Goal: Task Accomplishment & Management: Complete application form

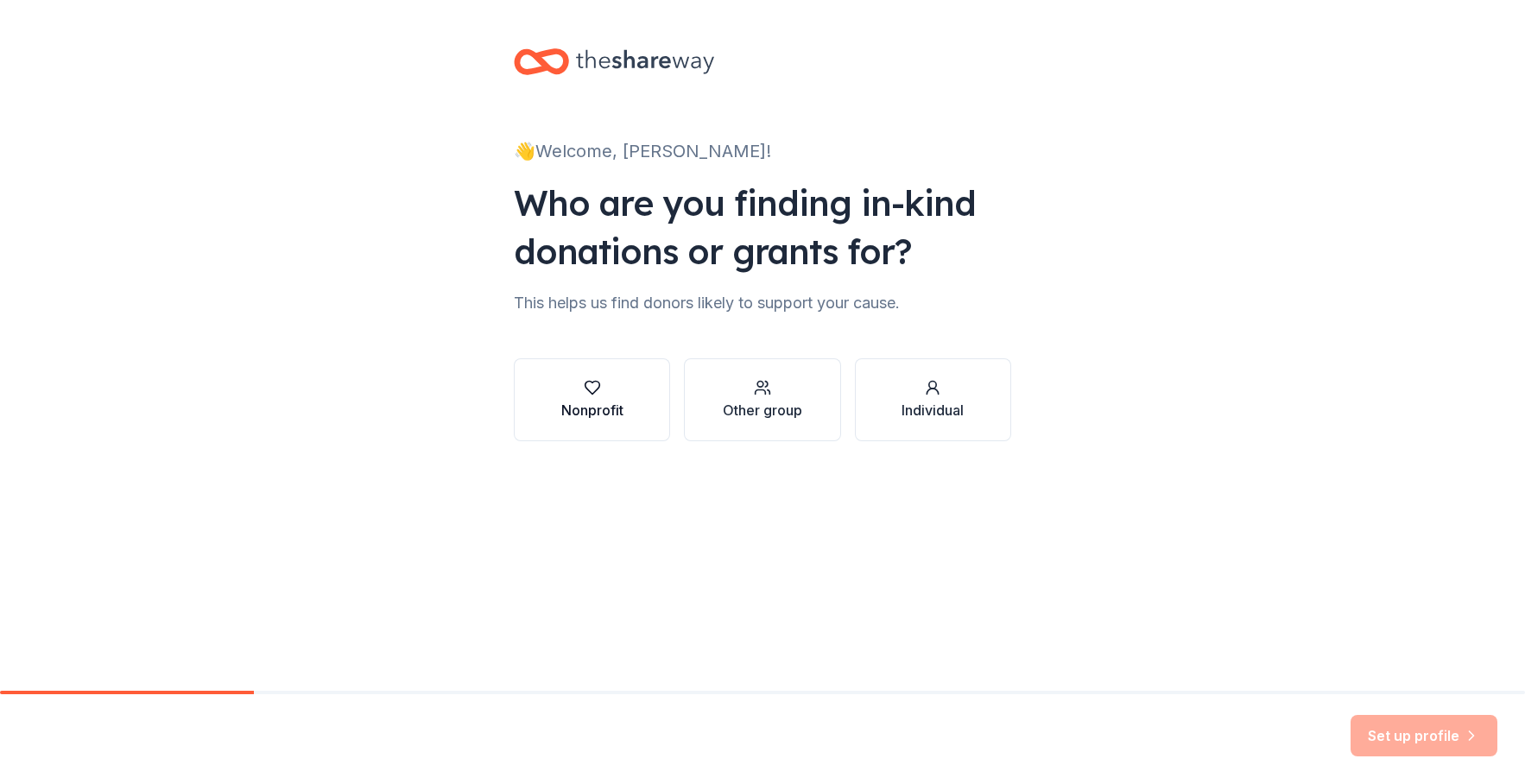
click at [560, 426] on button "Nonprofit" at bounding box center [592, 399] width 157 height 83
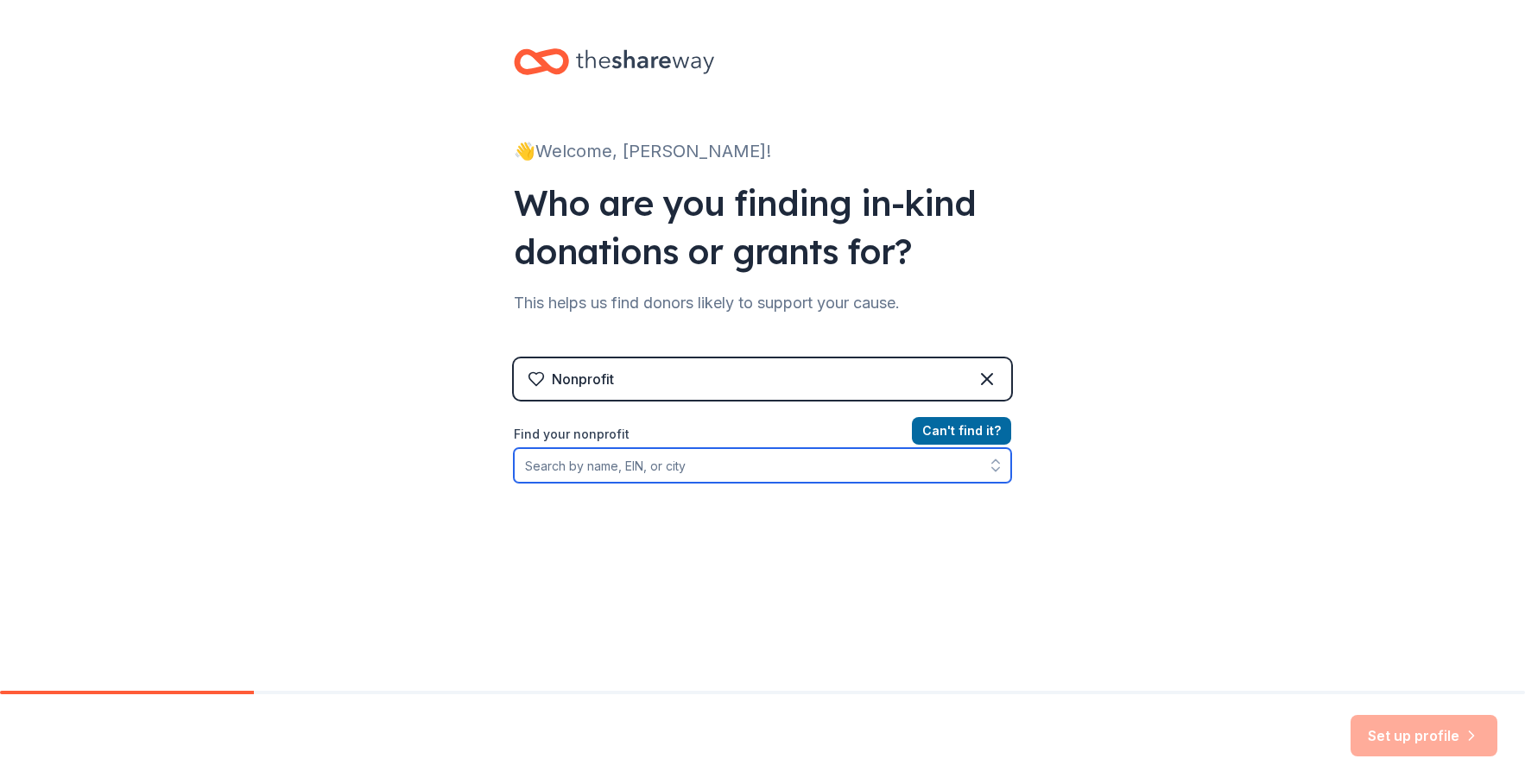
click at [687, 474] on input "Find your nonprofit" at bounding box center [762, 465] width 498 height 34
type input "Lifeway Network"
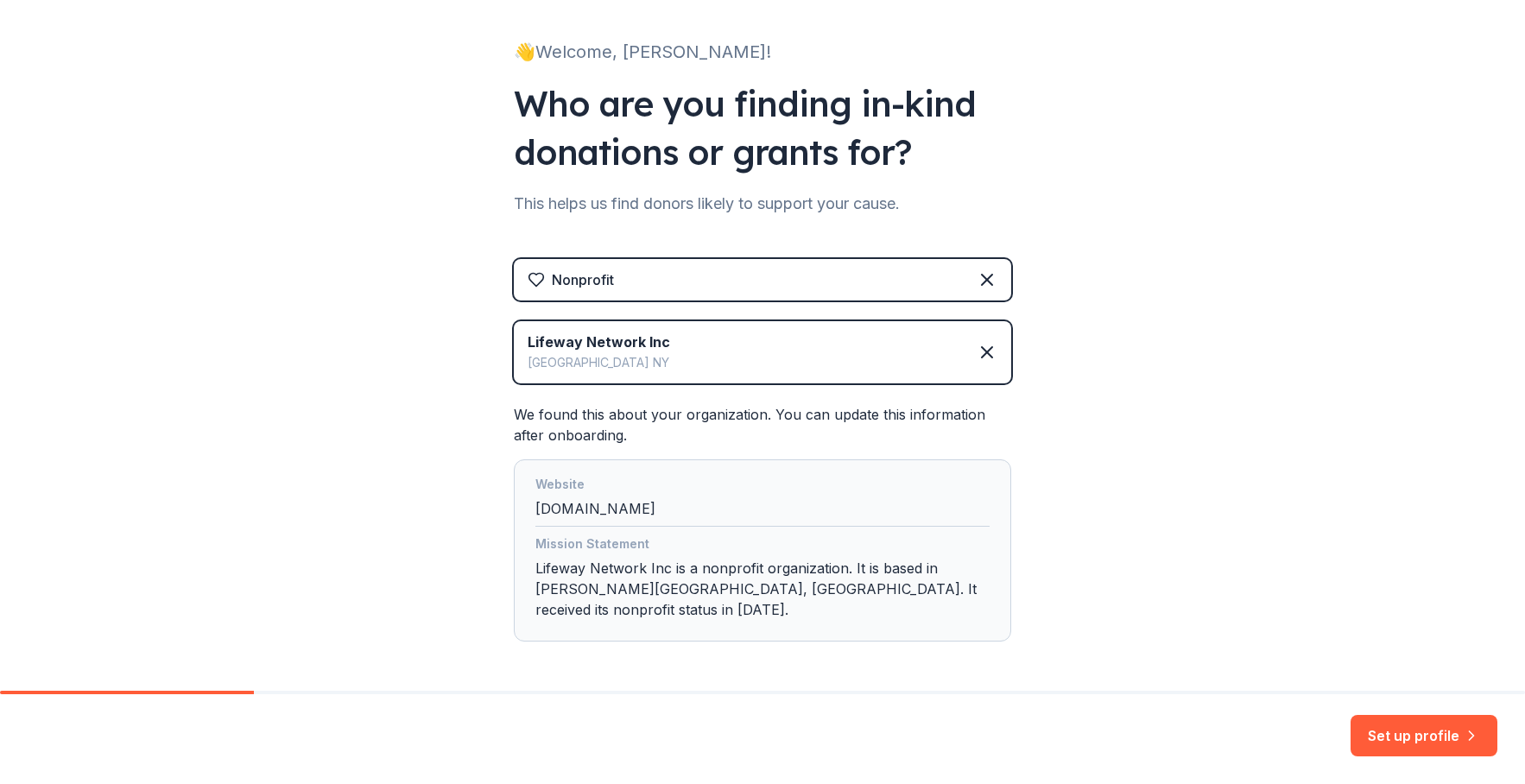
scroll to position [147, 0]
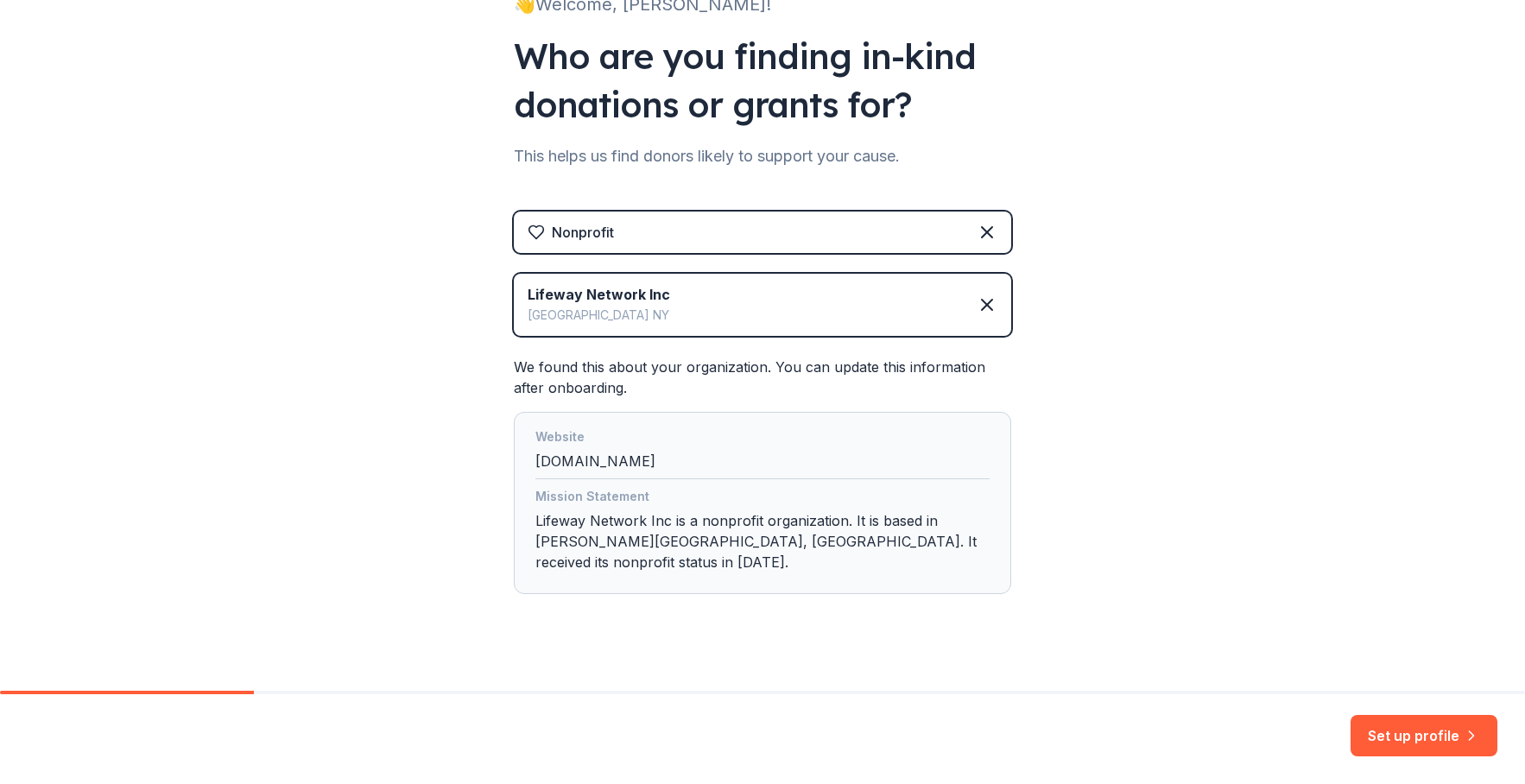
click at [1472, 745] on button "Set up profile" at bounding box center [1423, 736] width 147 height 42
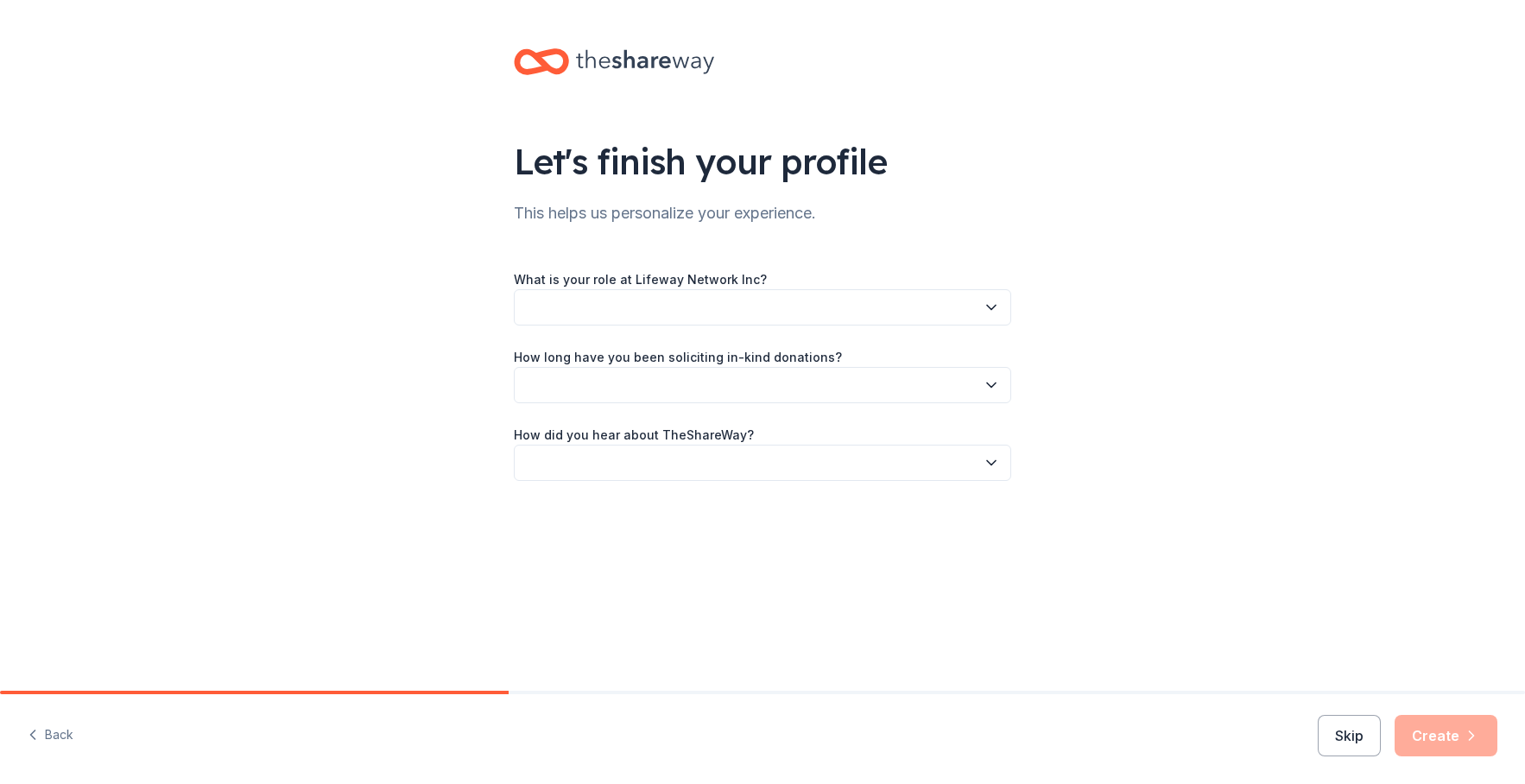
click at [671, 298] on button "button" at bounding box center [762, 308] width 498 height 36
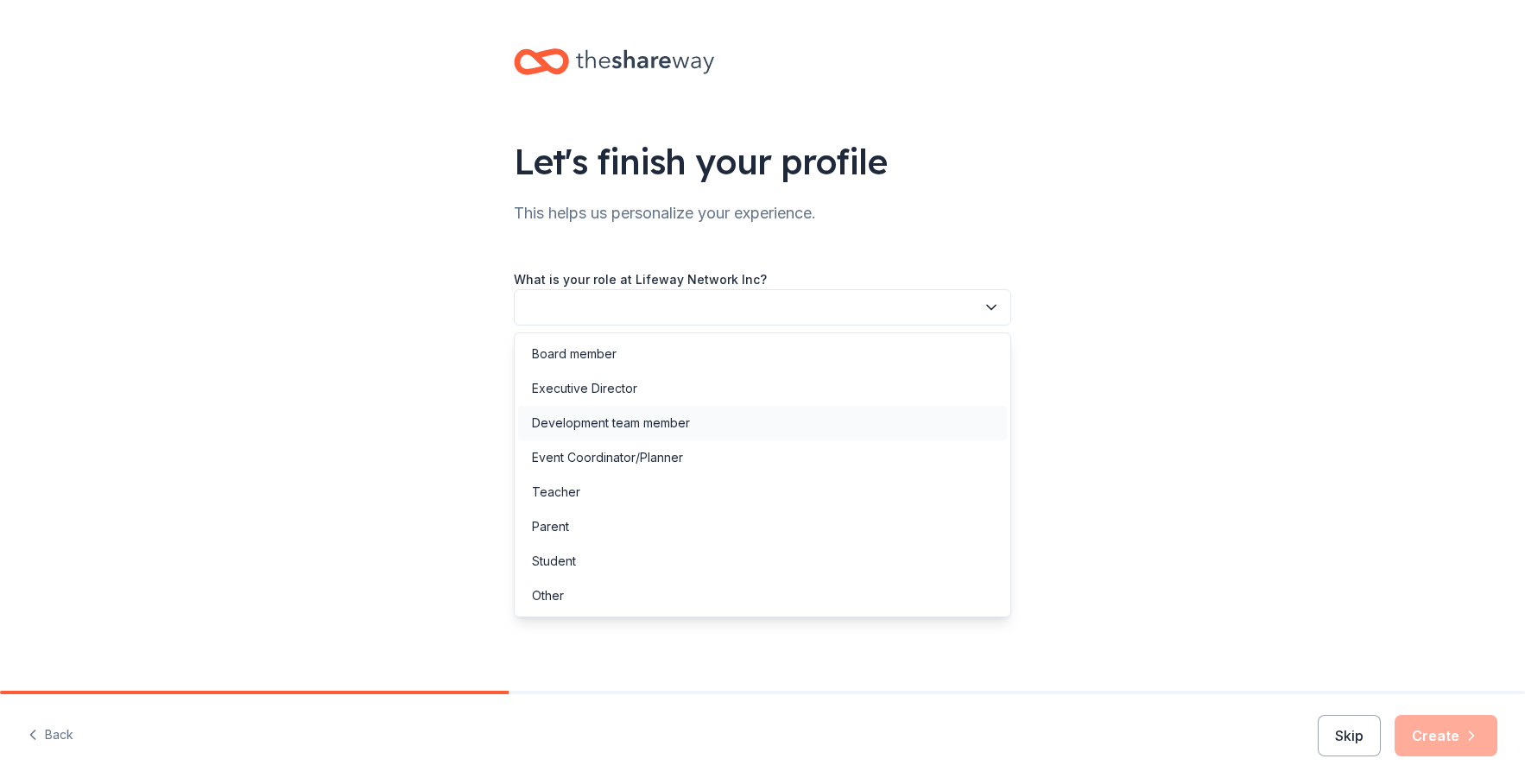
click at [681, 415] on div "Development team member" at bounding box center [611, 423] width 158 height 21
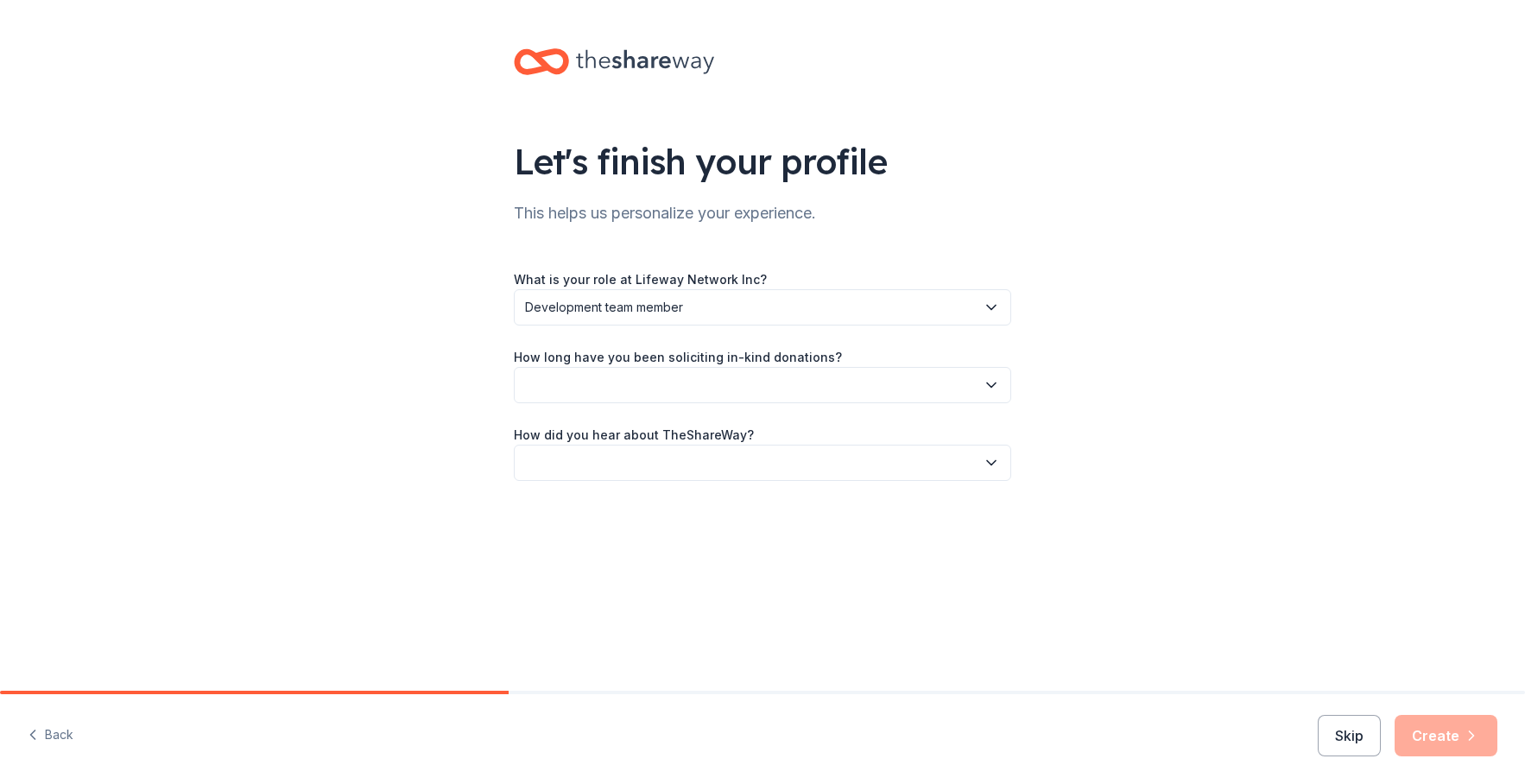
click at [666, 390] on button "button" at bounding box center [762, 384] width 498 height 36
click at [705, 497] on div "2 to 5 years" at bounding box center [762, 500] width 489 height 34
click at [691, 457] on button "button" at bounding box center [762, 462] width 498 height 36
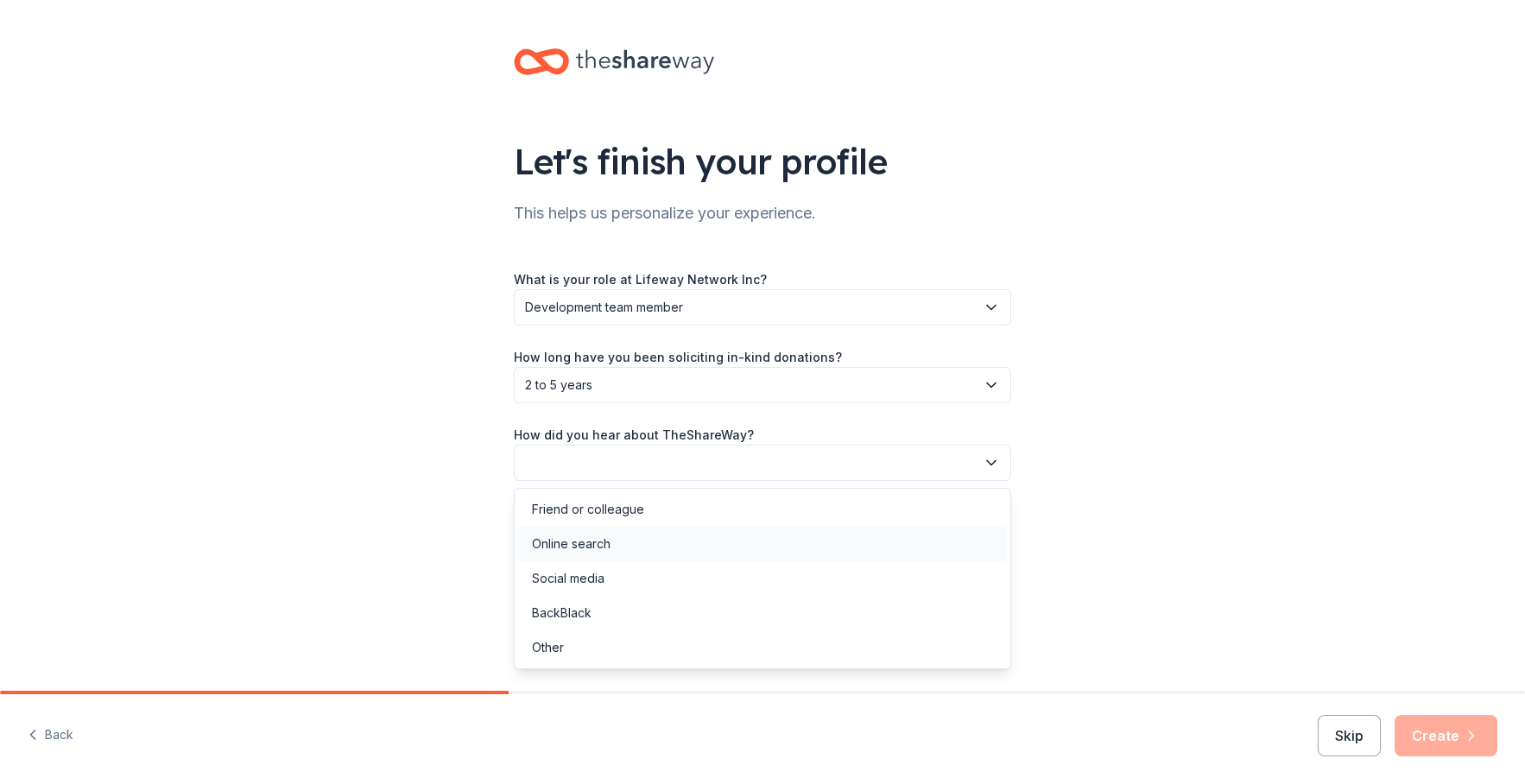
click at [694, 547] on div "Online search" at bounding box center [762, 544] width 489 height 34
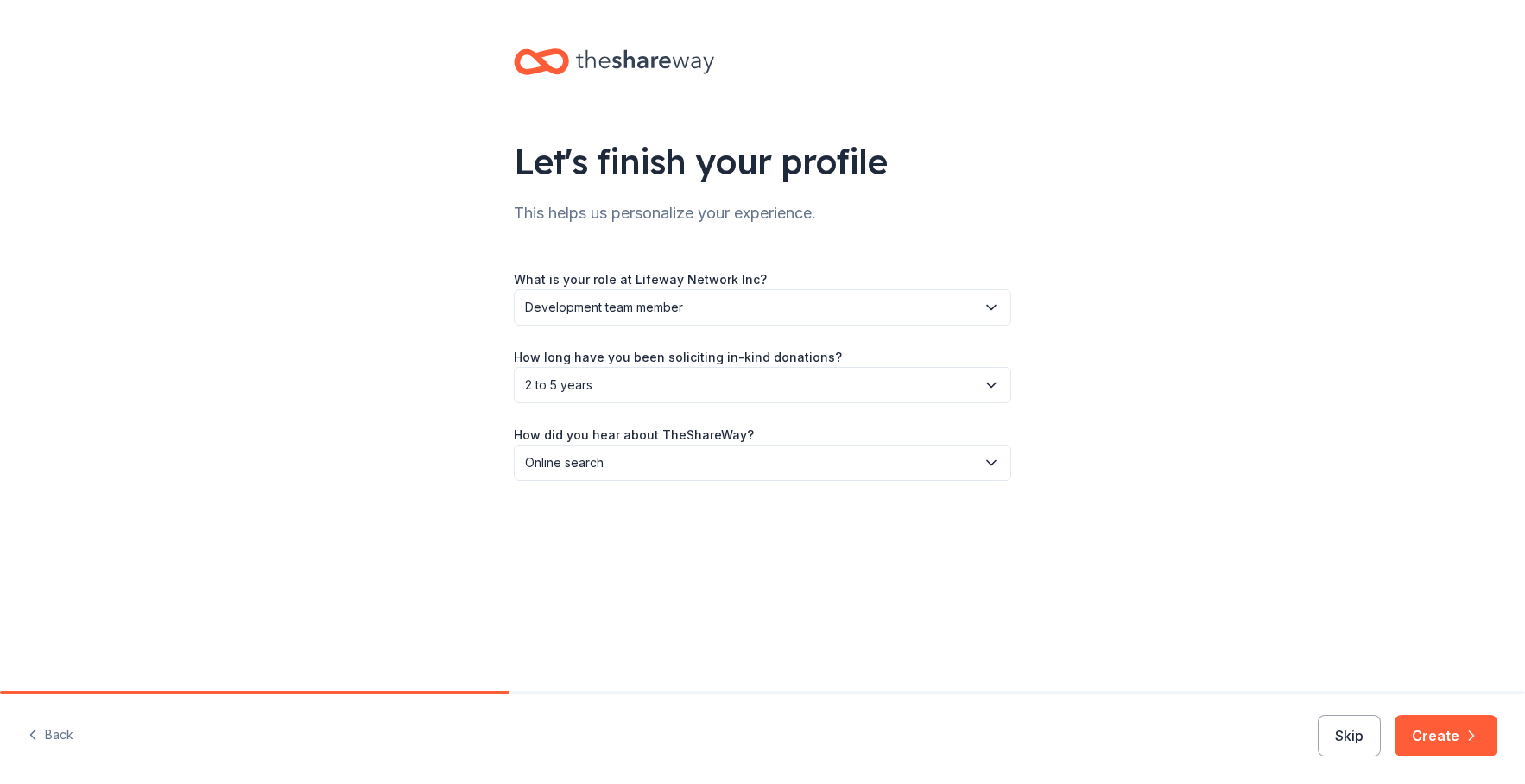
click at [1481, 733] on button "Create" at bounding box center [1446, 736] width 103 height 42
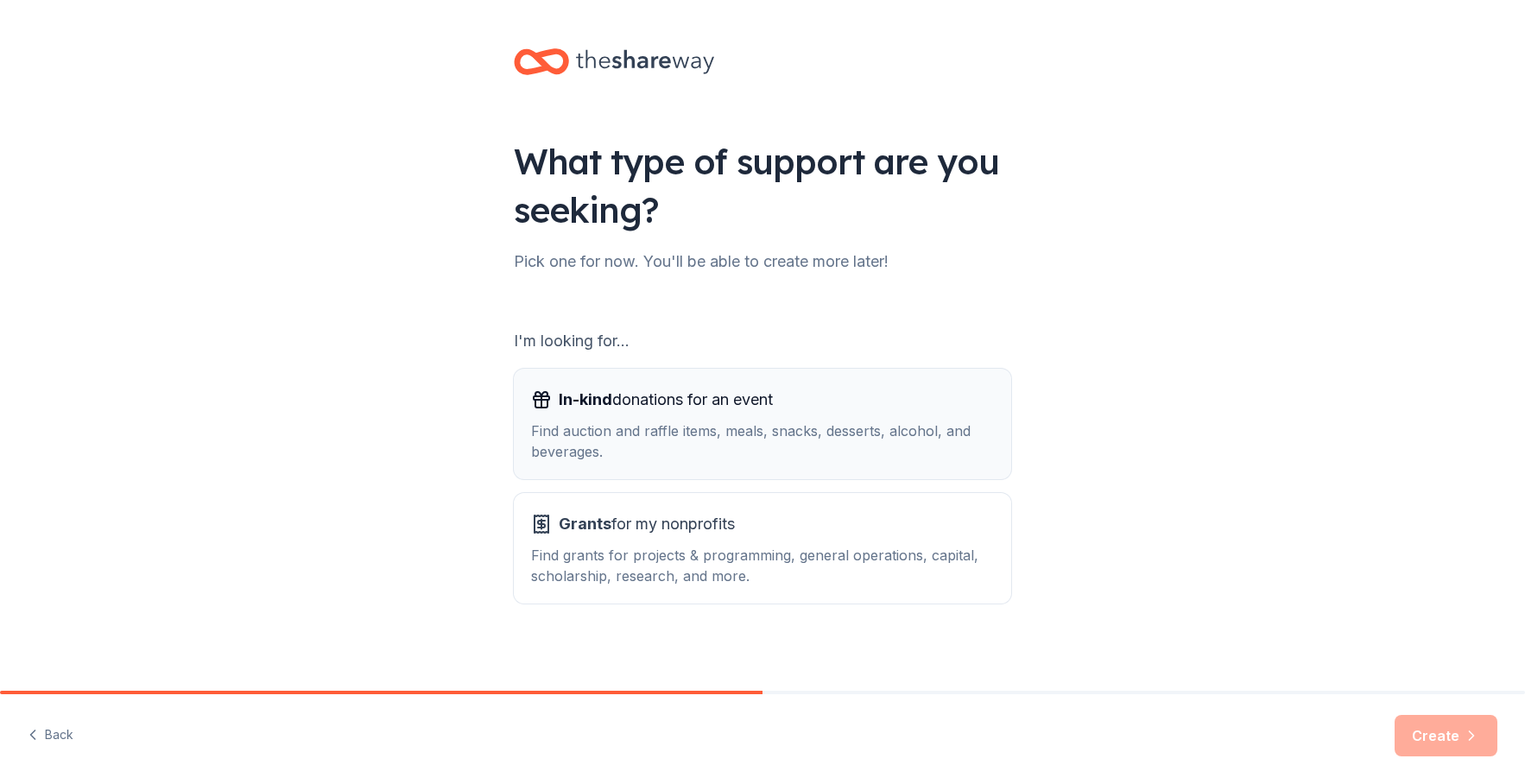
scroll to position [6, 0]
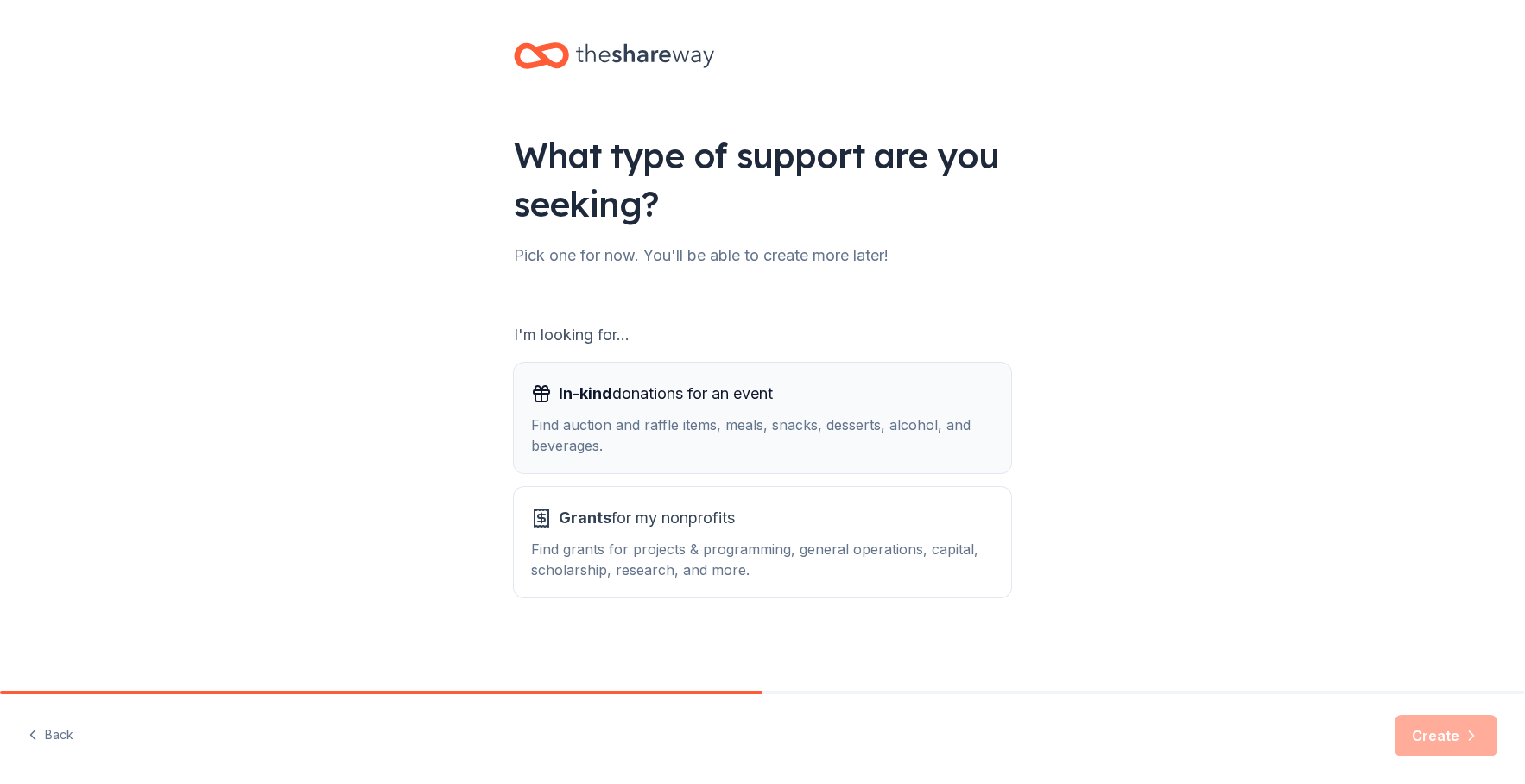
click at [890, 405] on div "In-kind donations for an event" at bounding box center [762, 393] width 462 height 28
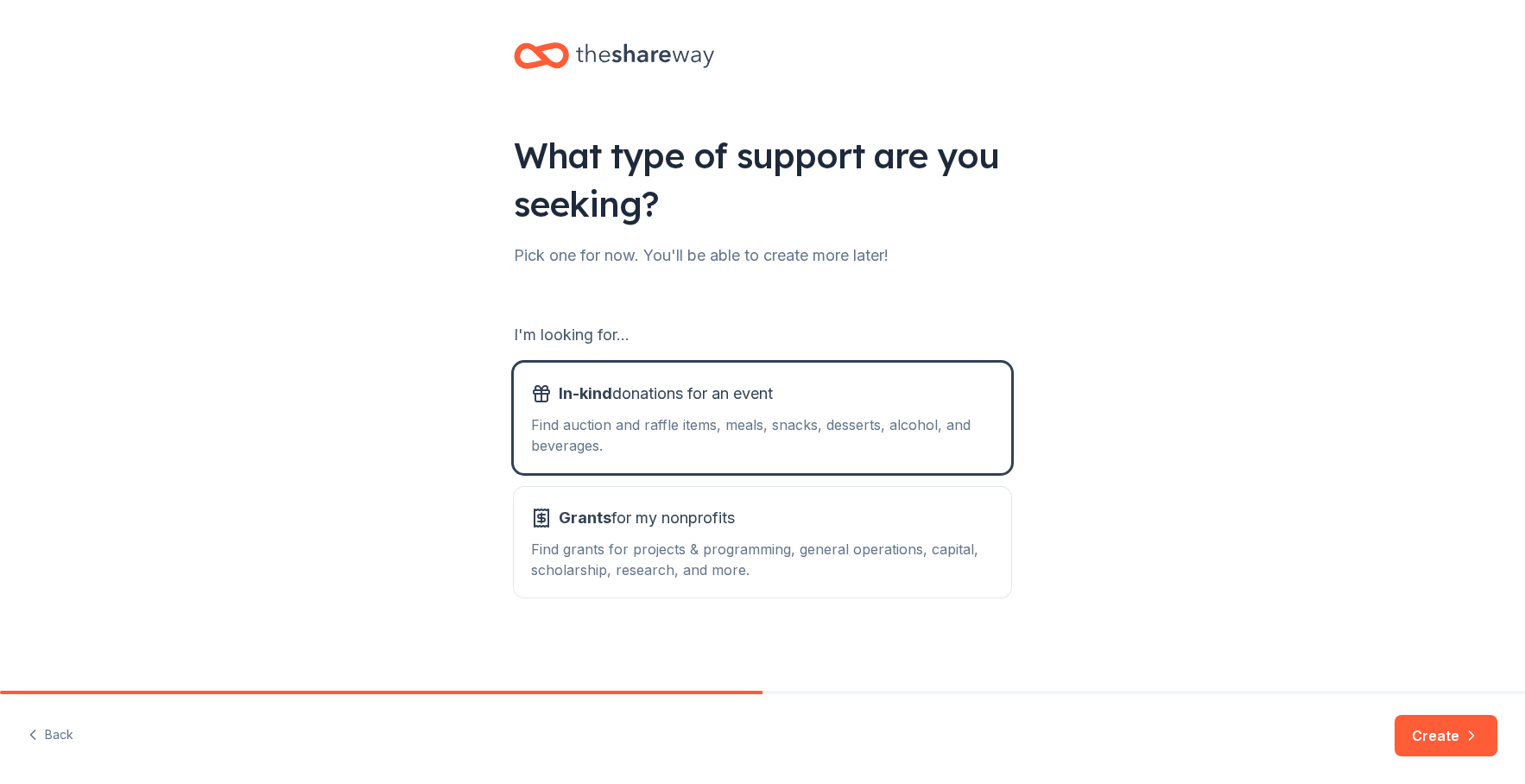
click at [1427, 734] on button "Create" at bounding box center [1446, 736] width 103 height 42
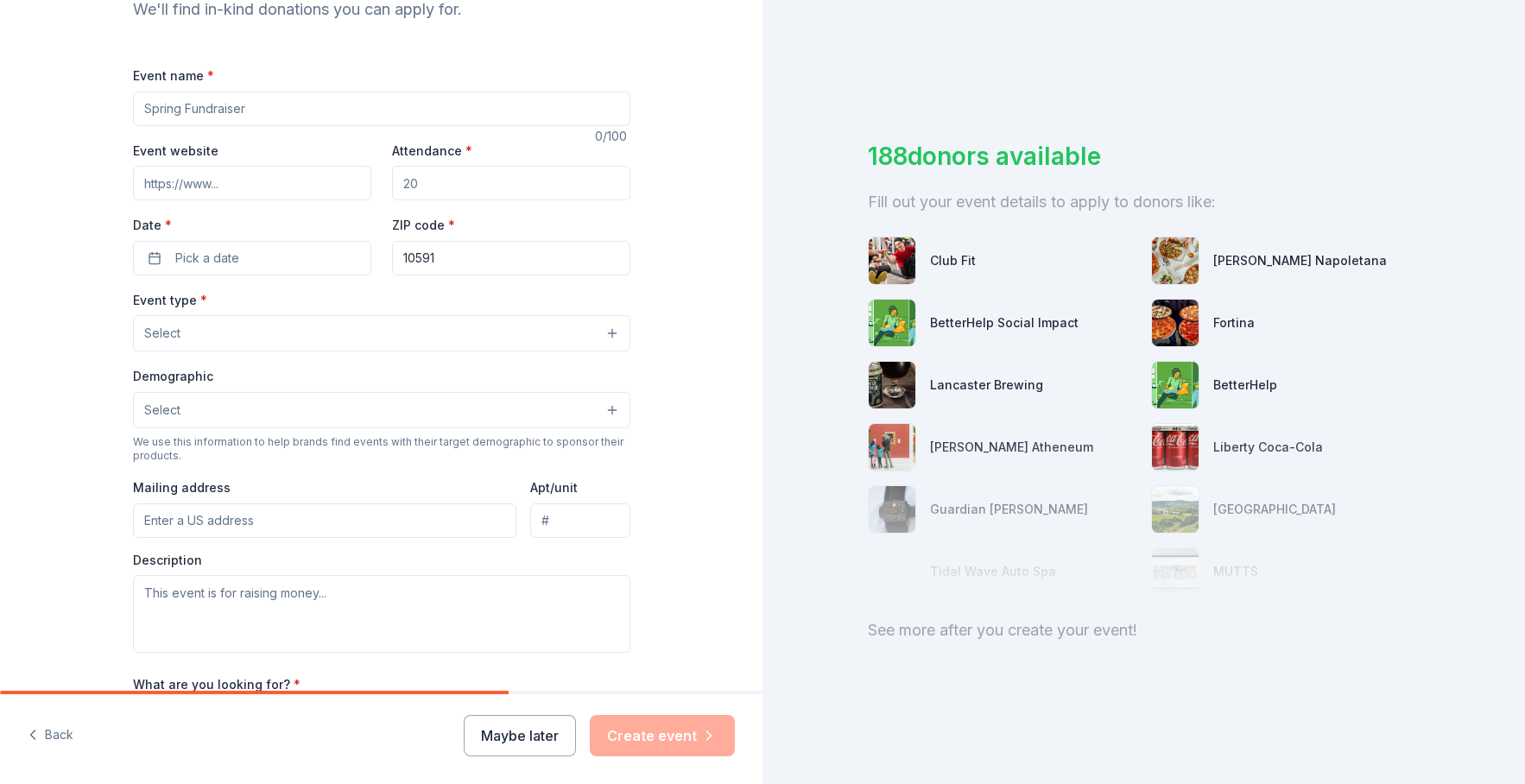
scroll to position [208, 0]
click at [538, 729] on button "Maybe later" at bounding box center [519, 736] width 112 height 42
click at [506, 732] on button "Maybe later" at bounding box center [519, 736] width 112 height 42
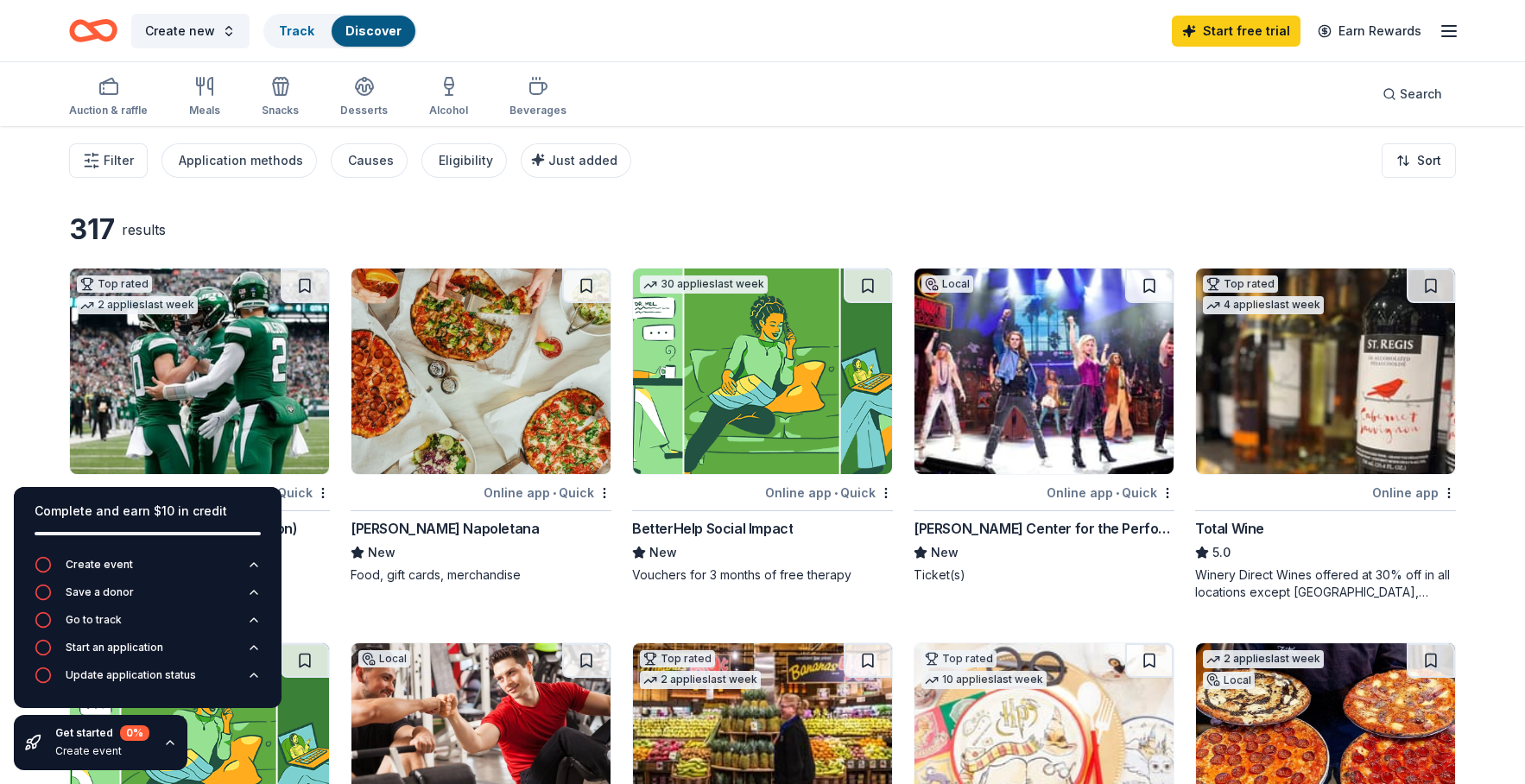
click at [749, 385] on img at bounding box center [762, 371] width 259 height 205
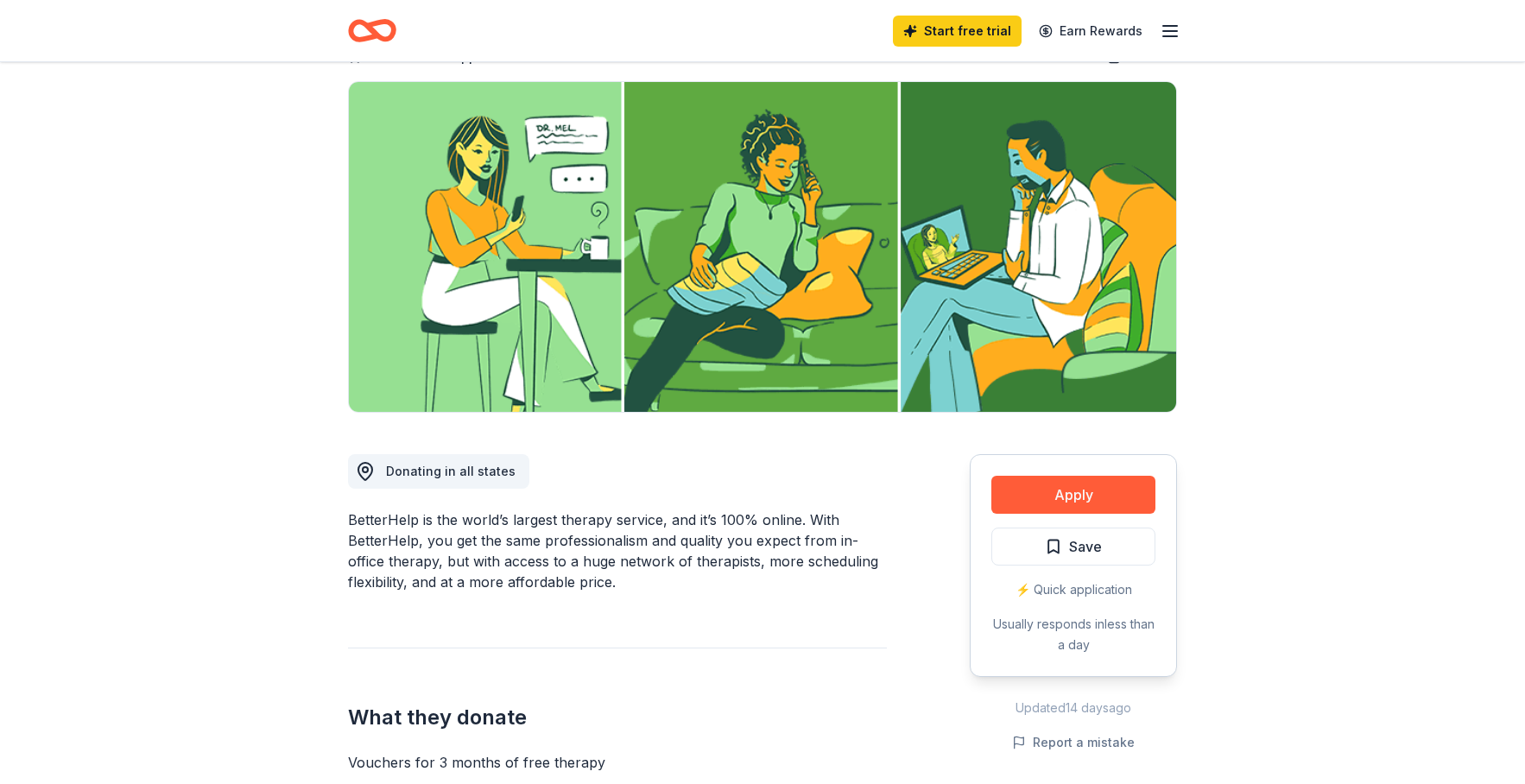
scroll to position [112, 0]
click at [1104, 515] on div "Apply Save ⚡️ Quick application Usually responds in less than a day" at bounding box center [1073, 565] width 207 height 223
click at [1098, 505] on button "Apply" at bounding box center [1073, 495] width 164 height 38
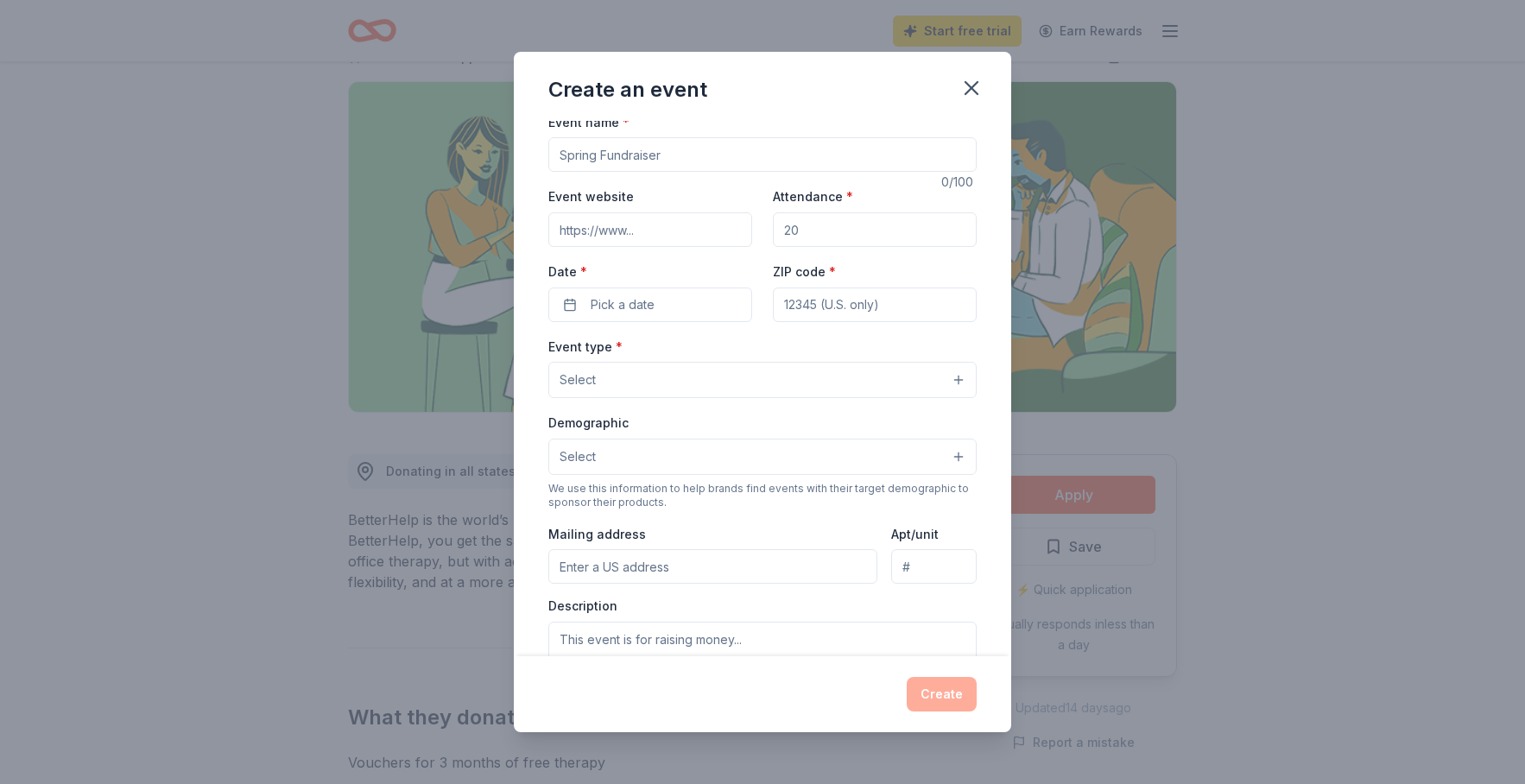
scroll to position [10, 0]
click at [971, 87] on icon "button" at bounding box center [971, 87] width 12 height 12
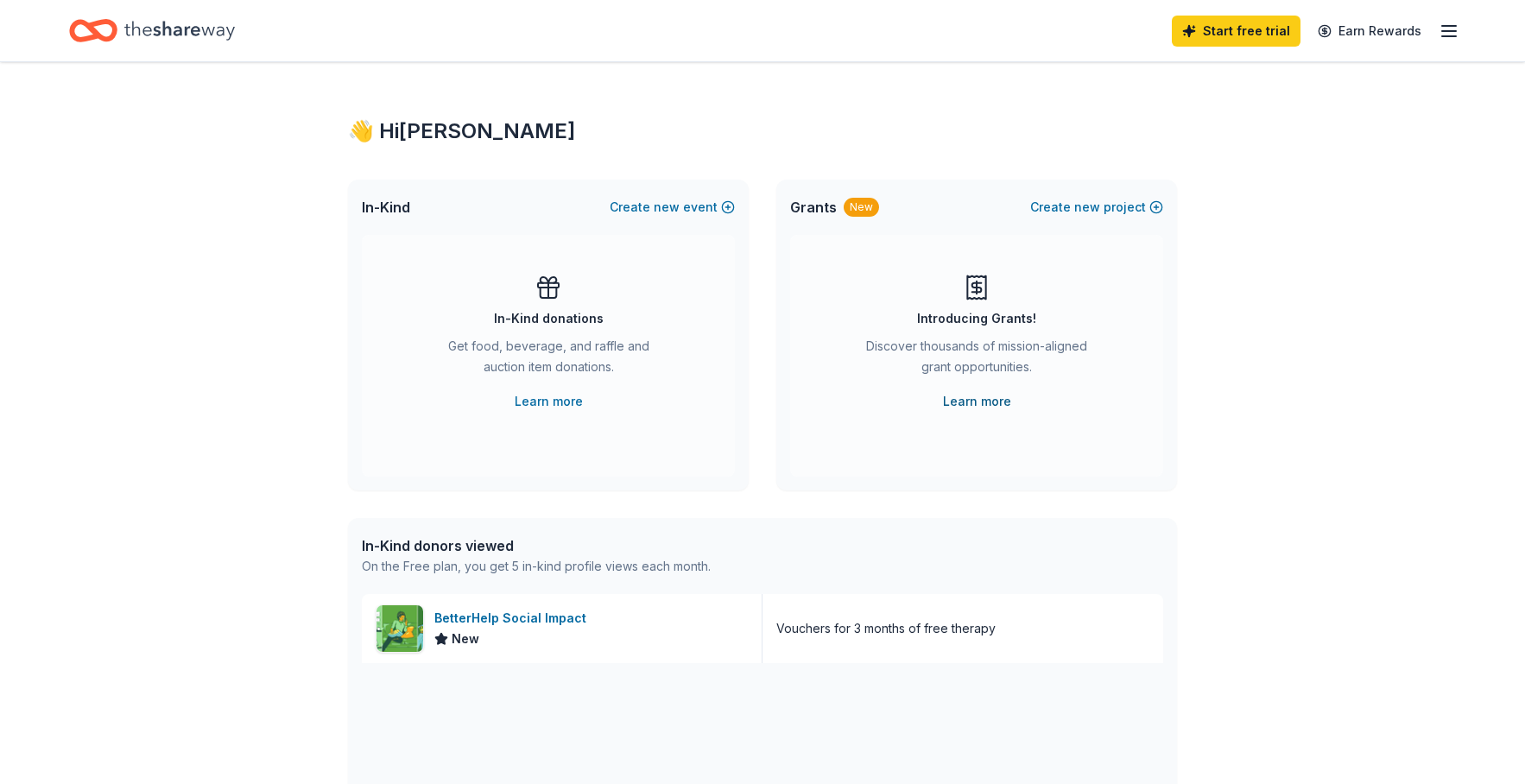
click at [1005, 405] on link "Learn more" at bounding box center [977, 401] width 68 height 21
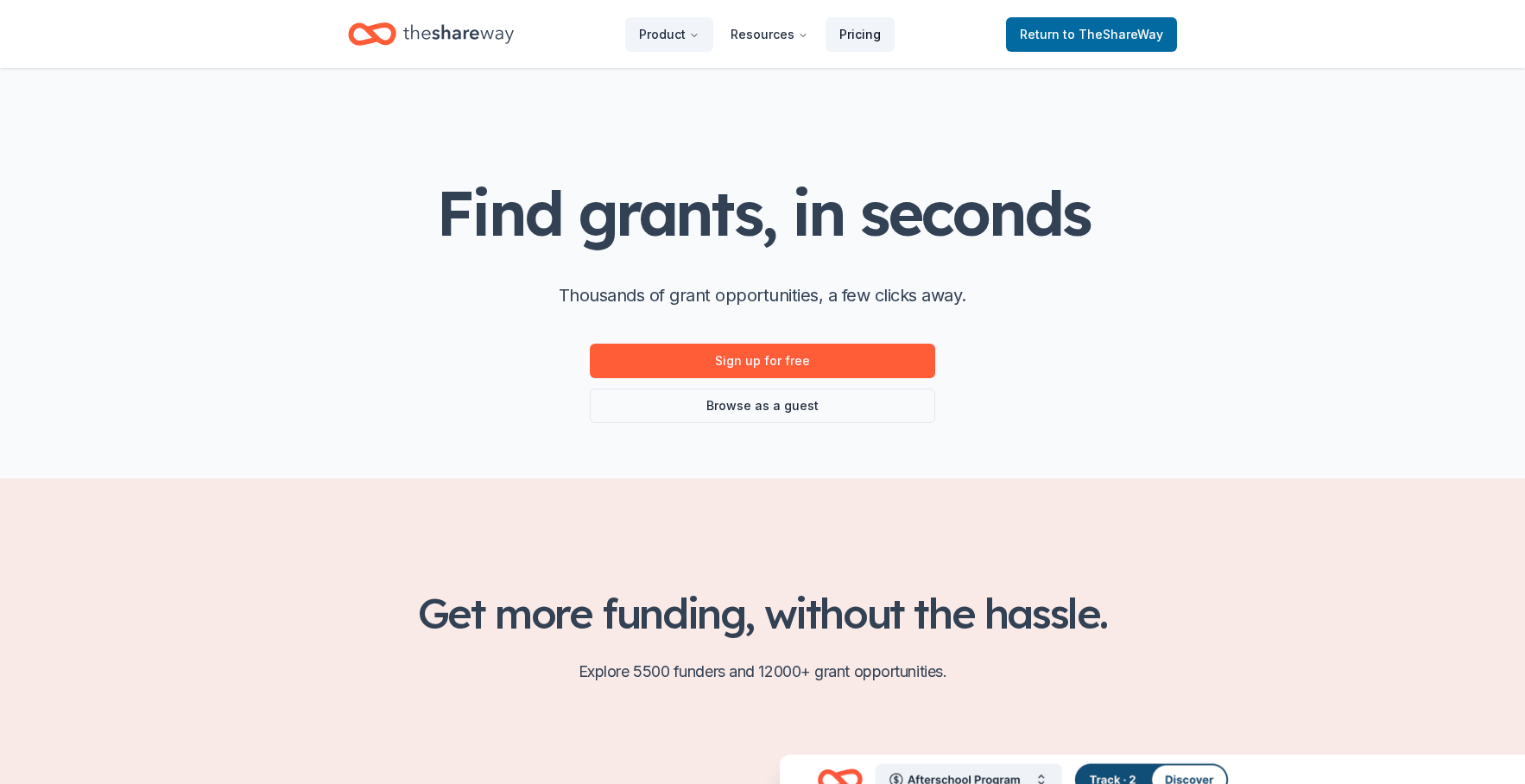
click at [861, 28] on link "Pricing" at bounding box center [859, 34] width 69 height 34
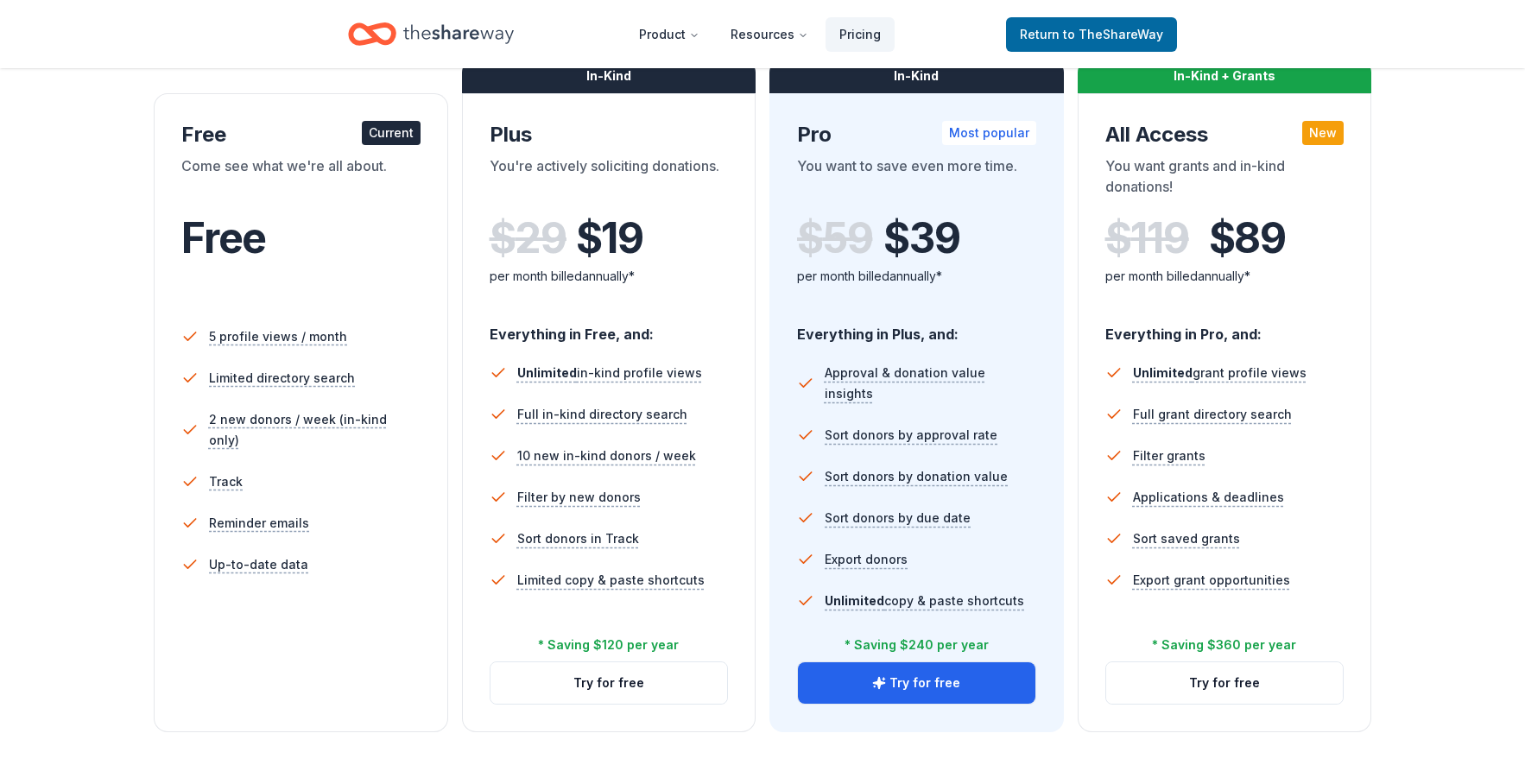
scroll to position [271, 0]
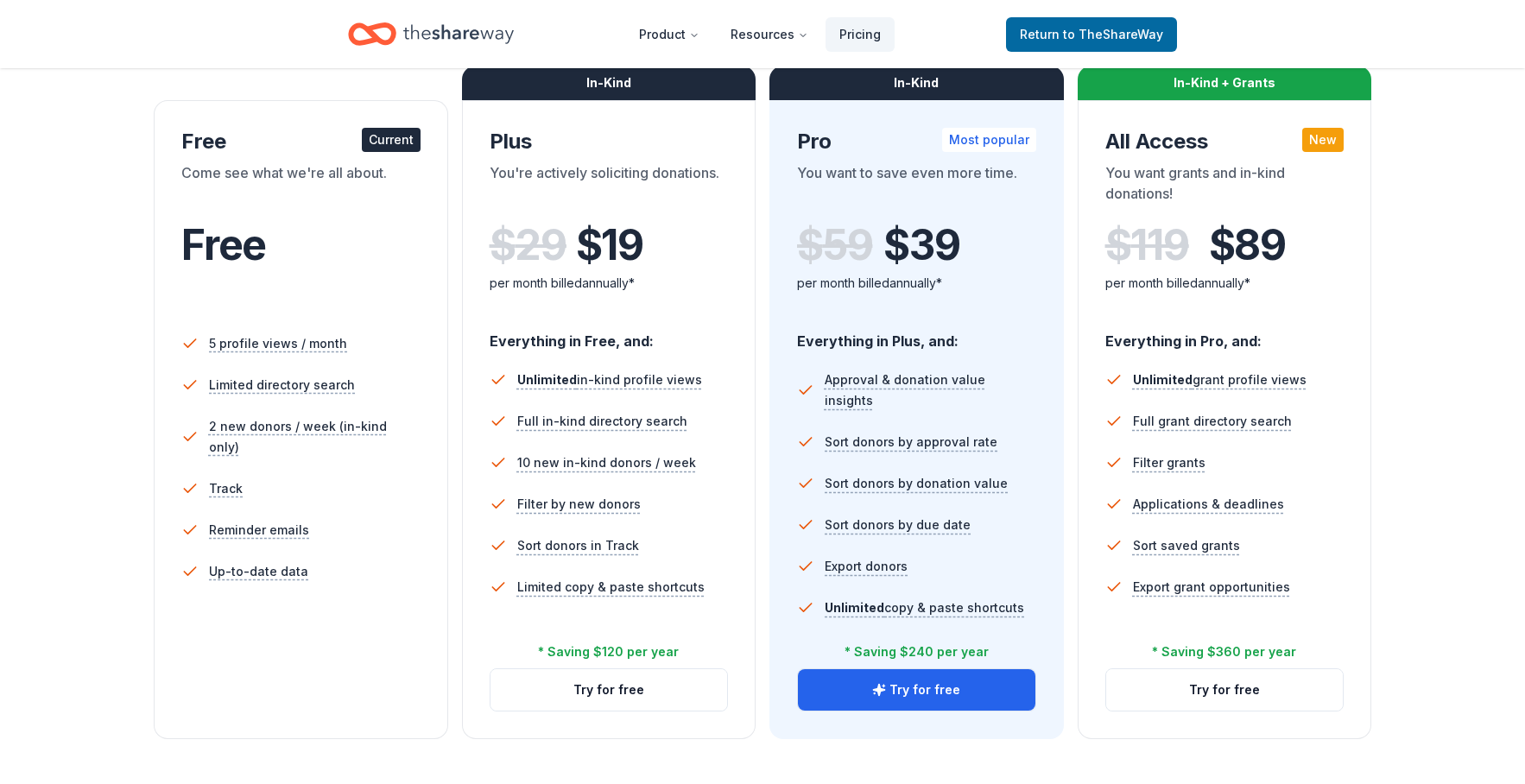
click at [380, 25] on icon "Home" at bounding box center [380, 33] width 27 height 17
click at [1084, 33] on span "to TheShareWay" at bounding box center [1112, 33] width 100 height 14
click at [1138, 39] on span "to TheShareWay" at bounding box center [1112, 33] width 100 height 14
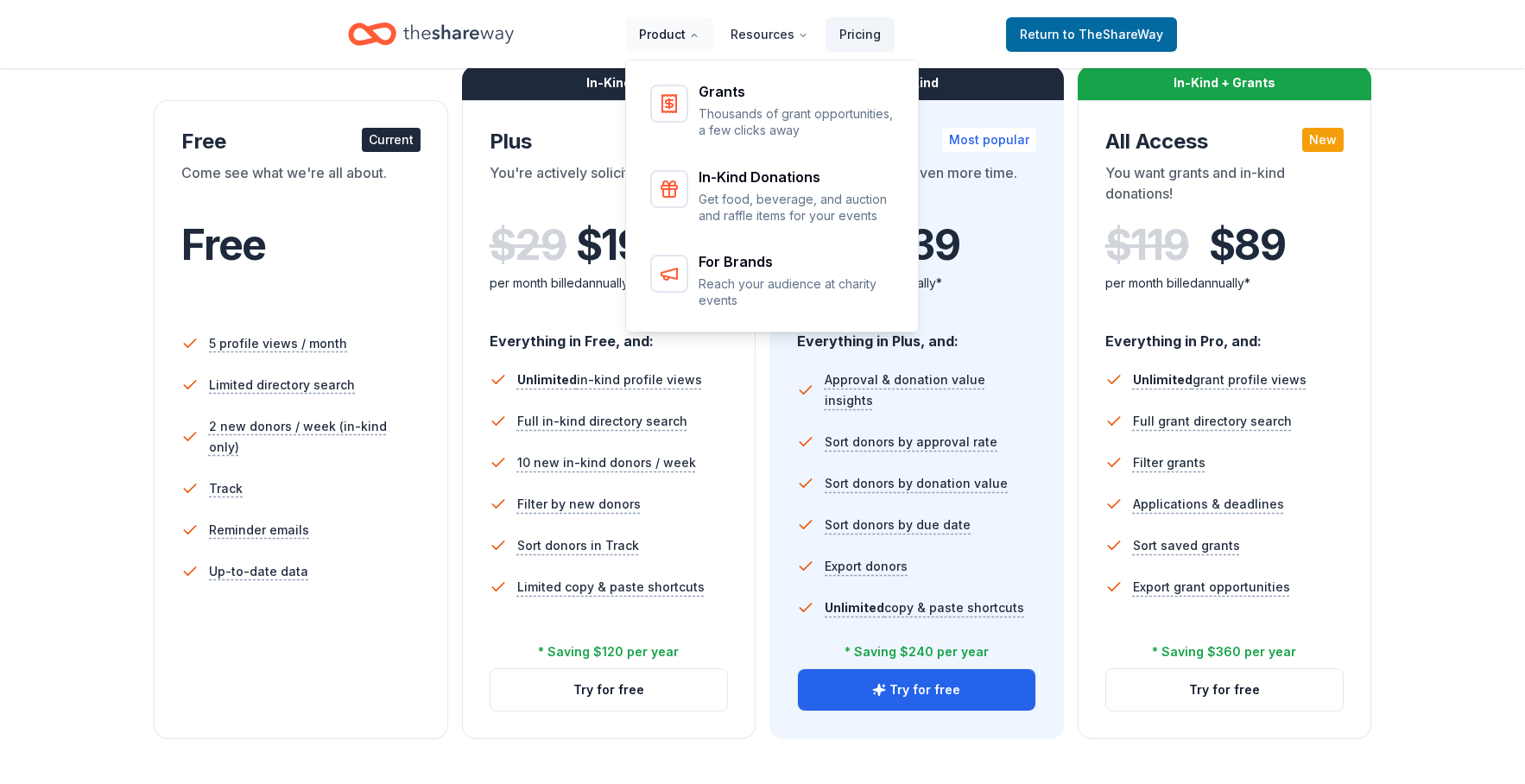
click at [665, 35] on button "Product" at bounding box center [668, 34] width 88 height 34
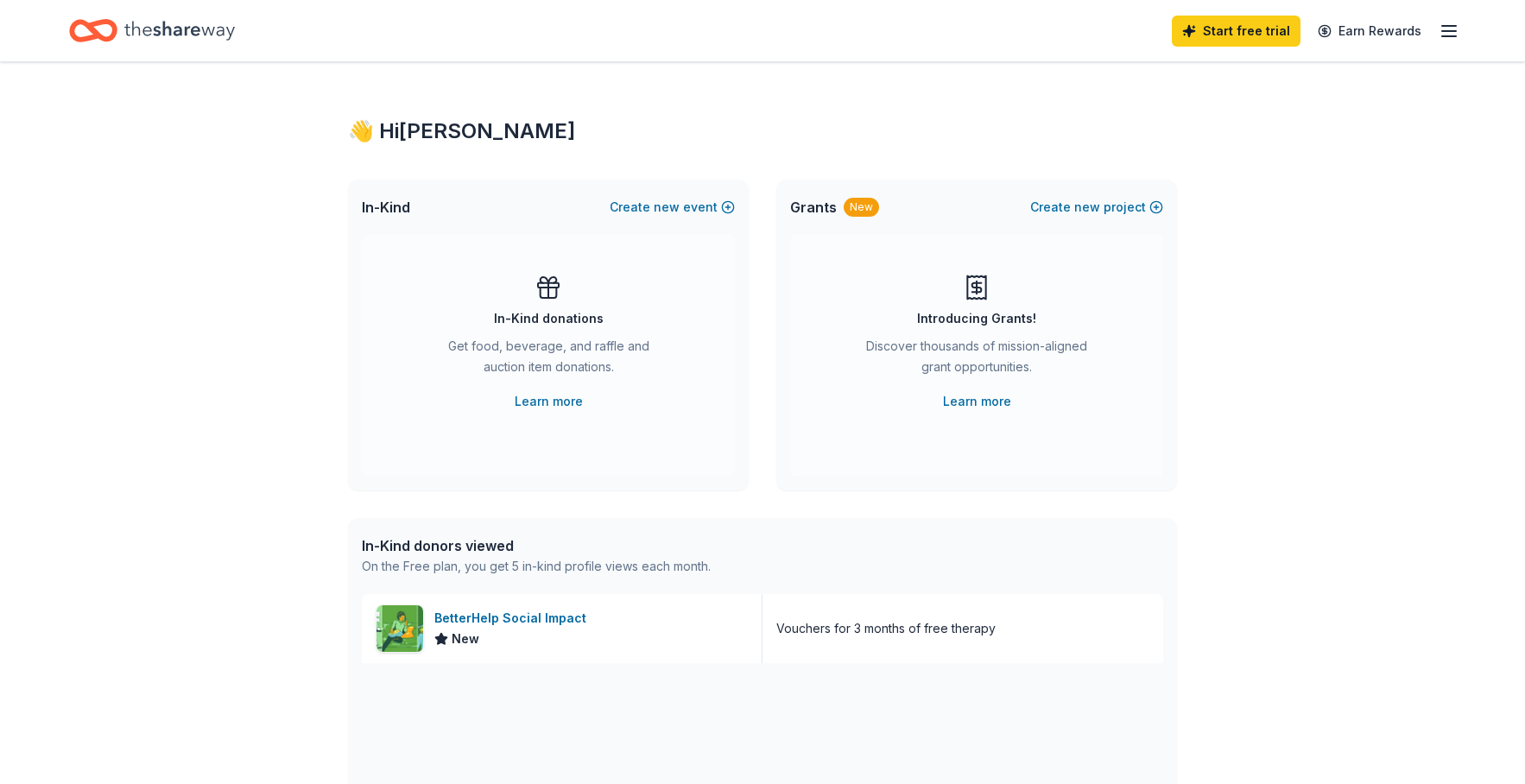
click at [1446, 33] on icon "button" at bounding box center [1449, 31] width 21 height 21
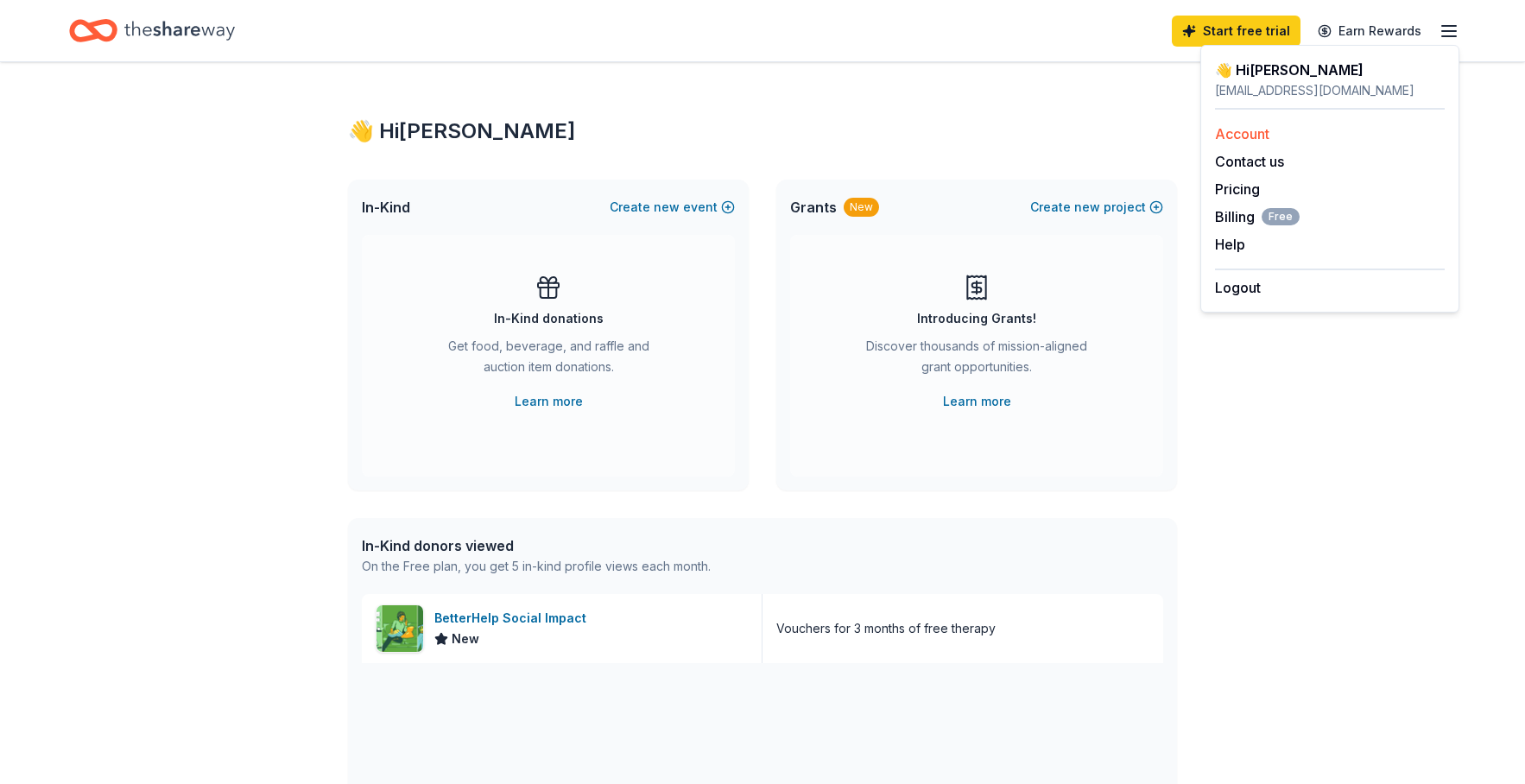
click at [1281, 129] on div "Account" at bounding box center [1329, 134] width 230 height 21
